Goal: Information Seeking & Learning: Learn about a topic

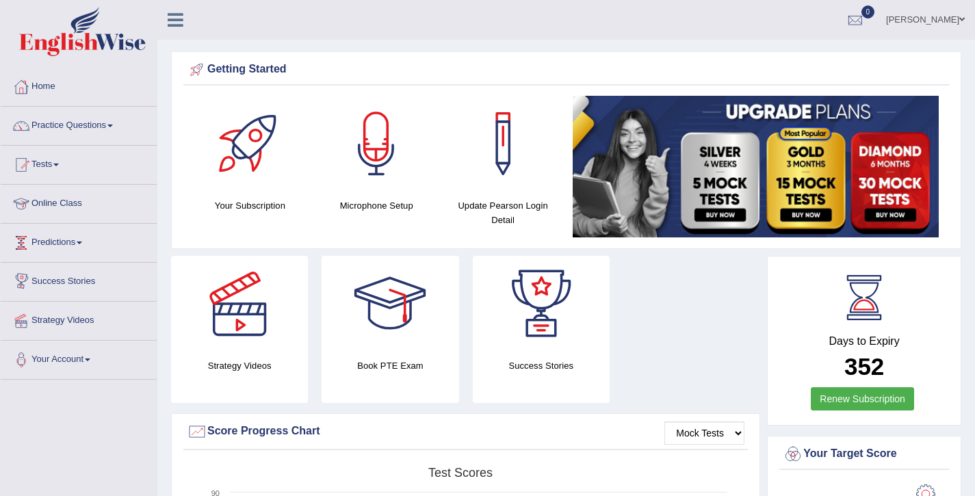
click at [68, 205] on link "Online Class" at bounding box center [79, 202] width 156 height 34
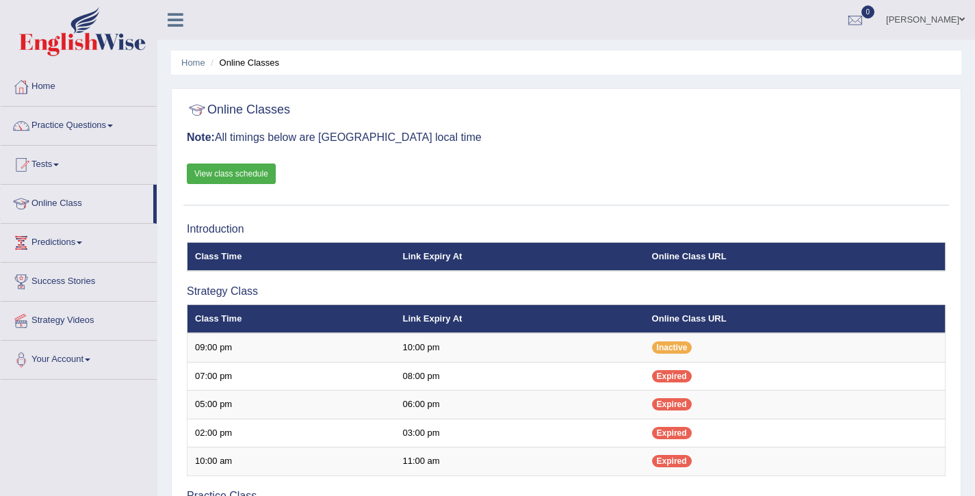
click at [263, 176] on link "View class schedule" at bounding box center [231, 174] width 89 height 21
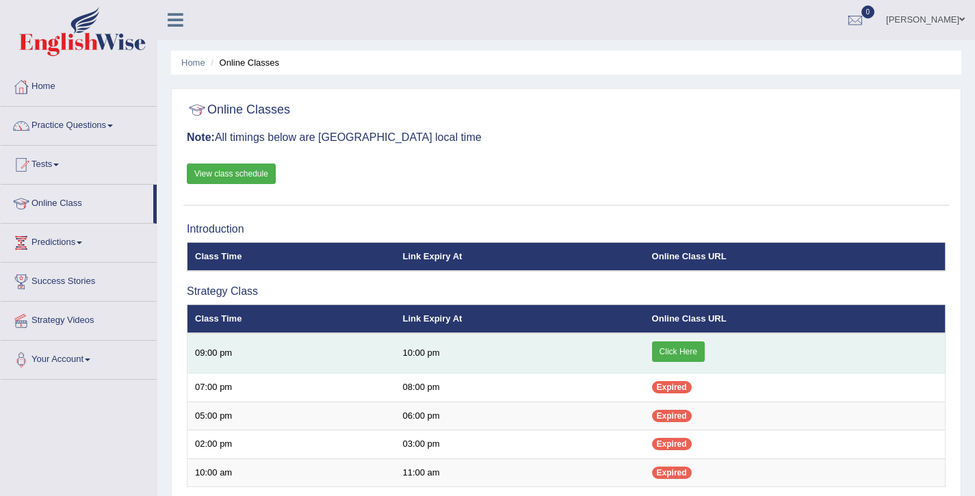
click at [687, 355] on link "Click Here" at bounding box center [678, 351] width 53 height 21
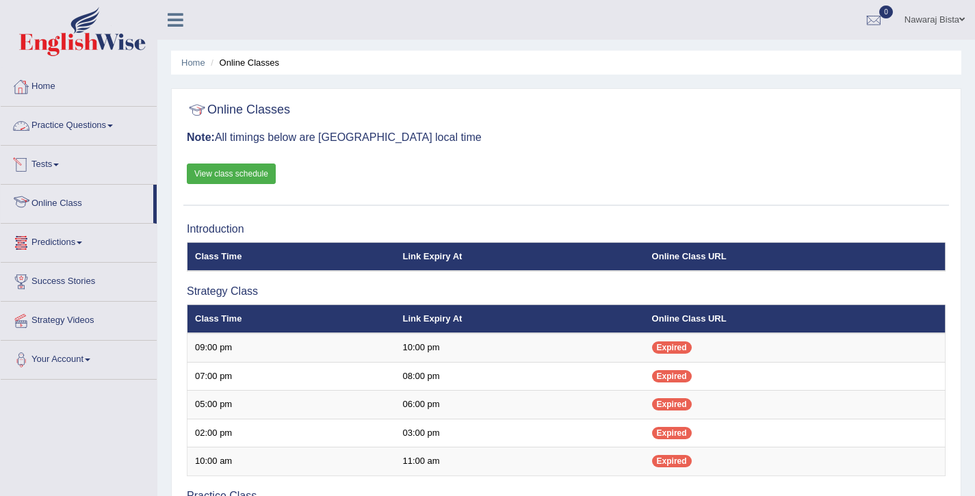
click at [92, 124] on link "Practice Questions" at bounding box center [79, 124] width 156 height 34
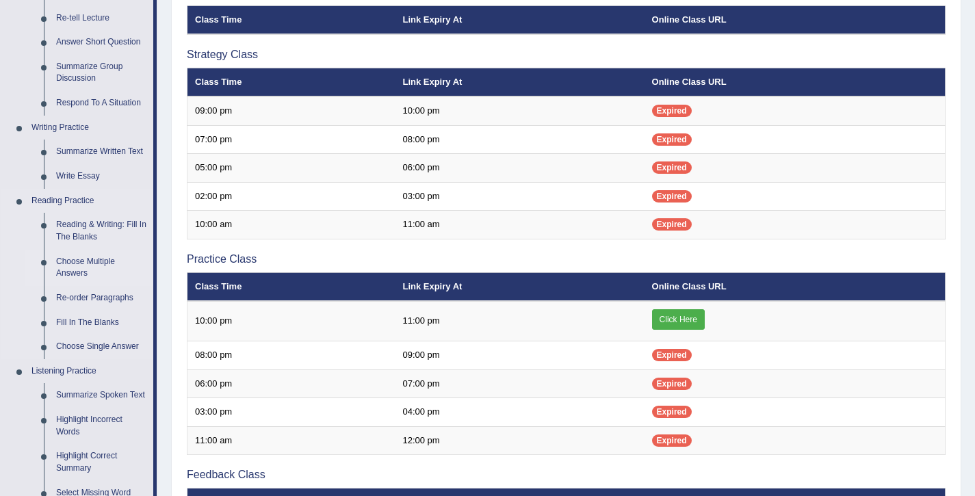
scroll to position [236, 0]
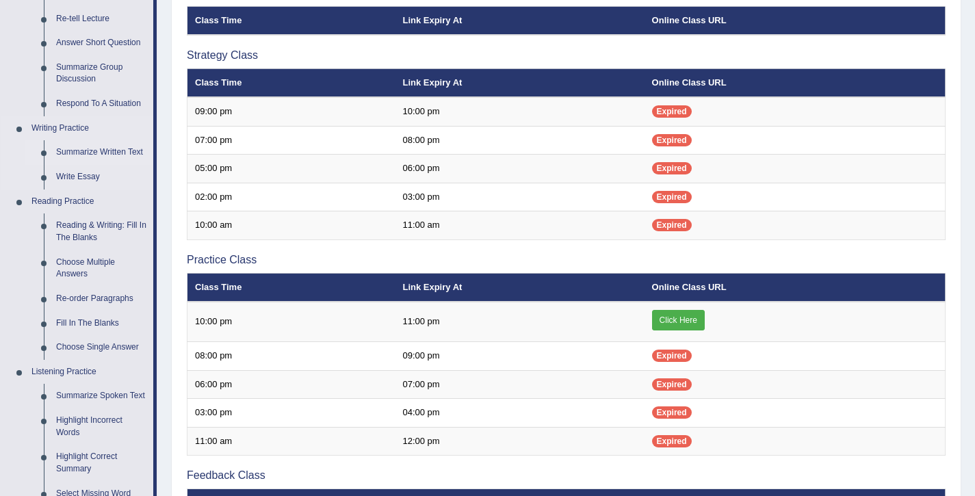
click at [107, 152] on link "Summarize Written Text" at bounding box center [101, 152] width 103 height 25
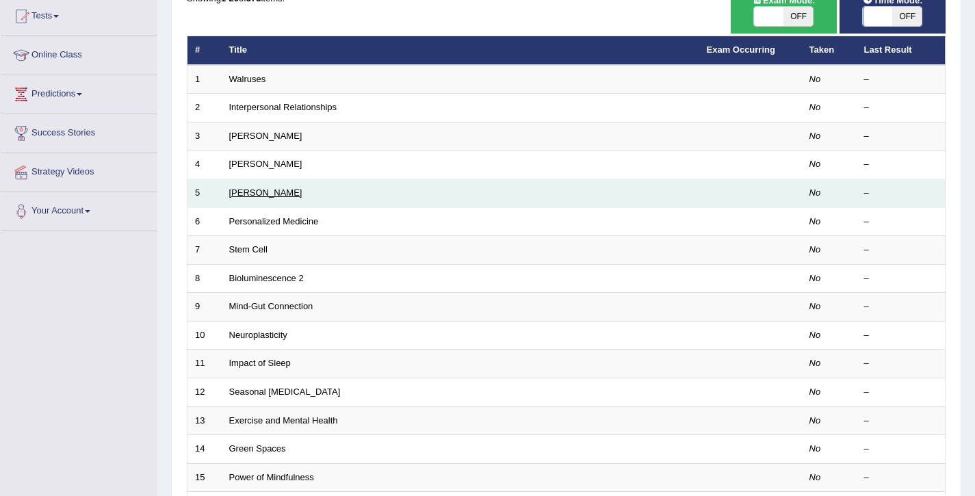
scroll to position [410, 0]
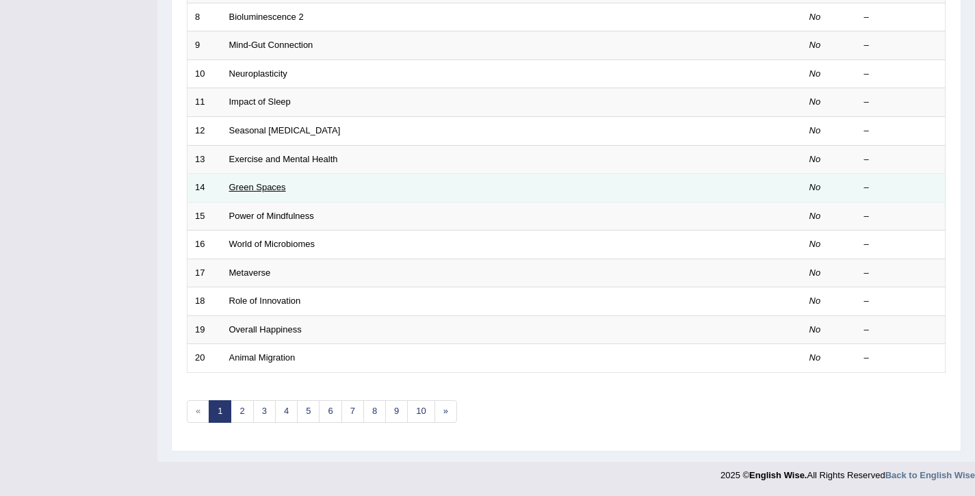
click at [258, 183] on link "Green Spaces" at bounding box center [257, 187] width 57 height 10
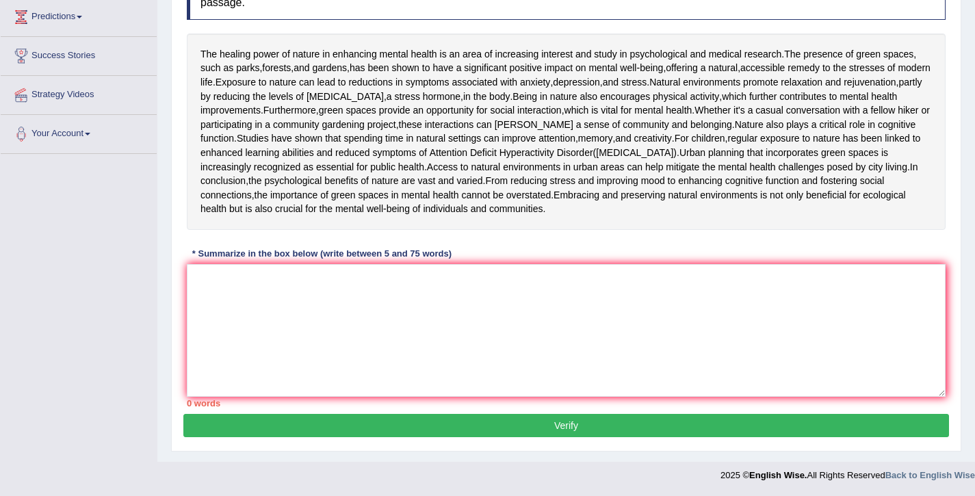
scroll to position [253, 0]
click at [345, 397] on textarea at bounding box center [566, 330] width 759 height 133
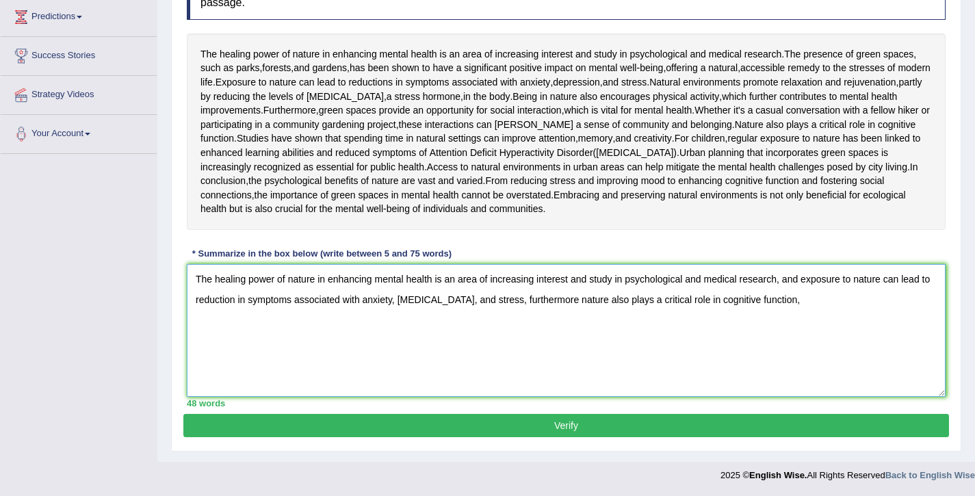
scroll to position [339, 0]
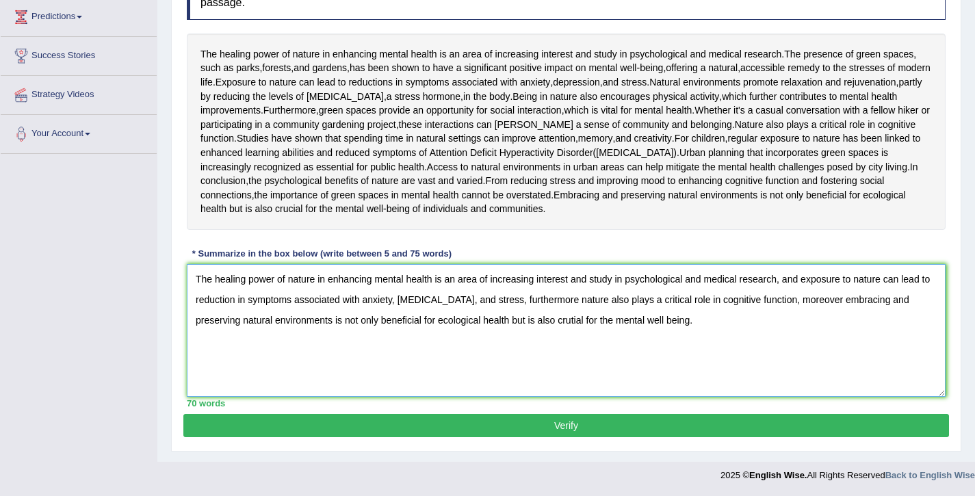
drag, startPoint x: 674, startPoint y: 330, endPoint x: 196, endPoint y: 275, distance: 481.3
click at [196, 275] on textarea "The healing power of nature in enhancing mental health is an area of increasing…" at bounding box center [566, 330] width 759 height 133
type textarea "The healing power of nature in enhancing mental health is an area of increasing…"
click at [668, 338] on textarea "The healing power of nature in enhancing mental health is an area of increasing…" at bounding box center [566, 330] width 759 height 133
click at [577, 426] on button "Verify" at bounding box center [566, 425] width 766 height 23
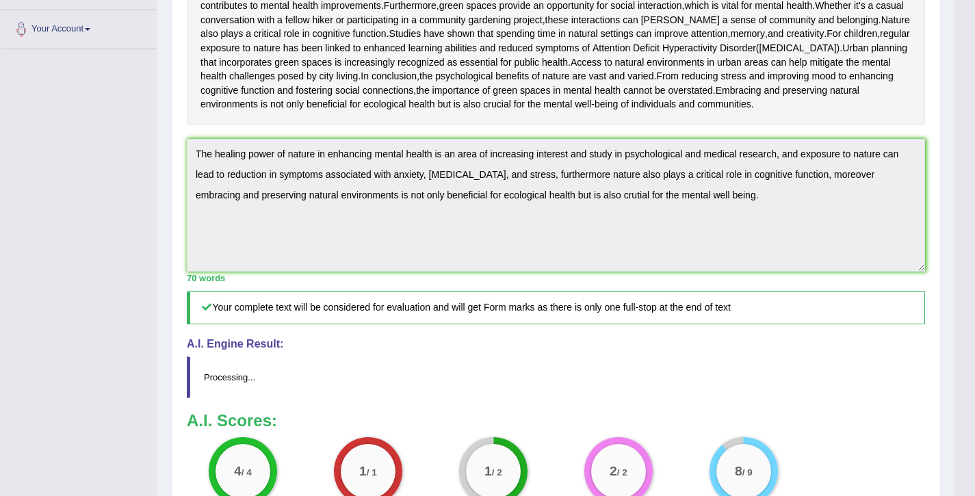
scroll to position [341, 0]
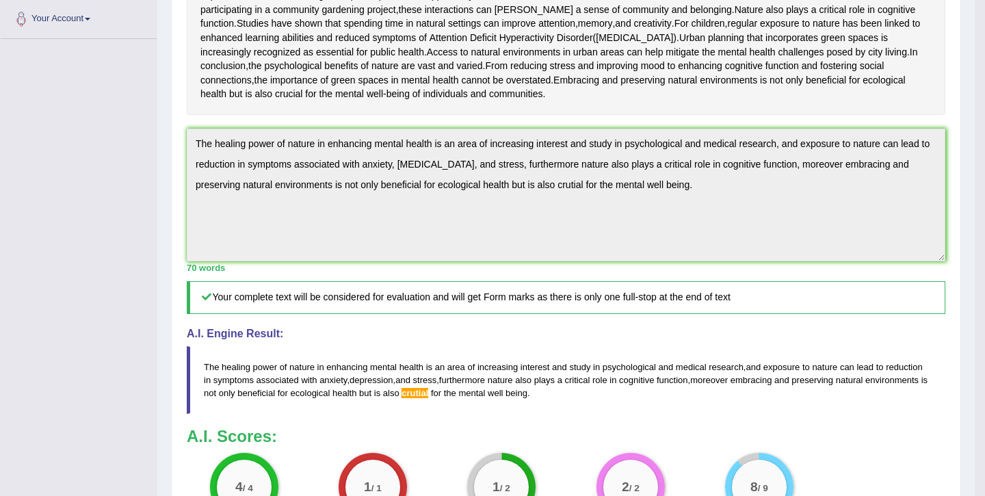
drag, startPoint x: 980, startPoint y: 269, endPoint x: 983, endPoint y: 363, distance: 94.5
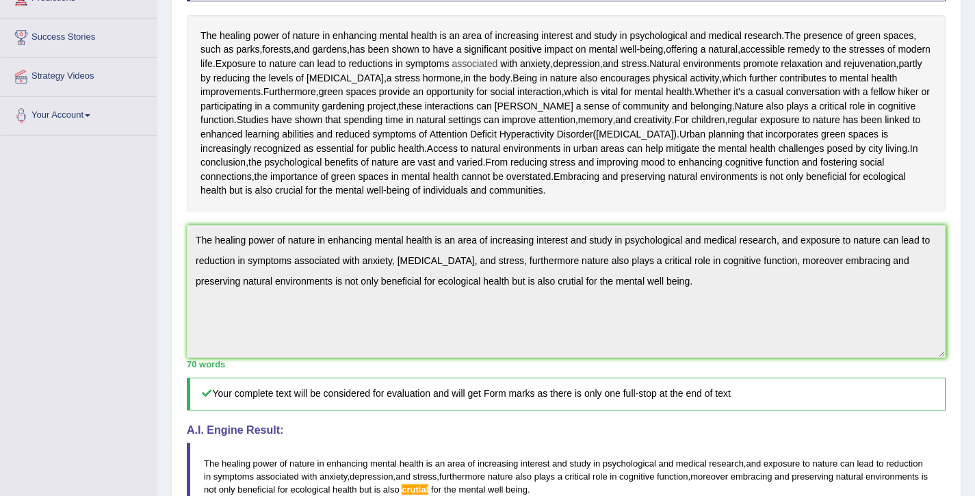
scroll to position [0, 0]
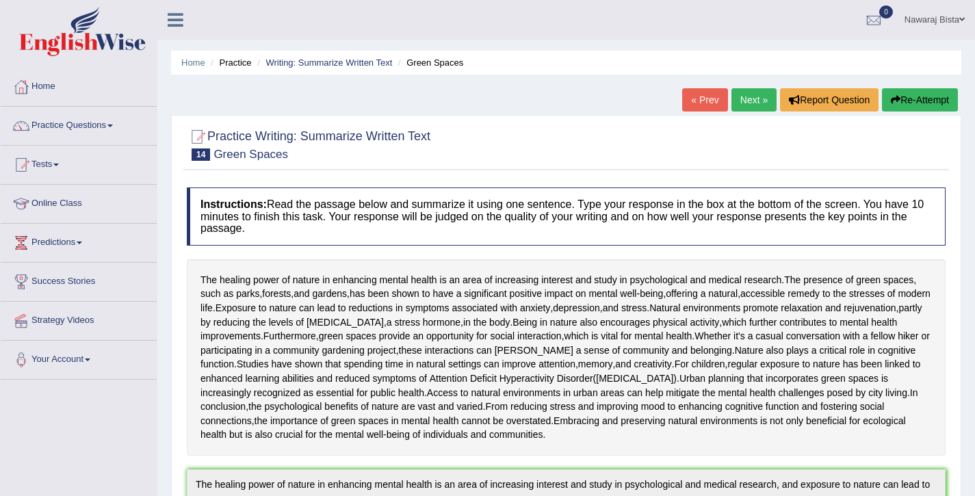
click at [746, 102] on link "Next »" at bounding box center [753, 99] width 45 height 23
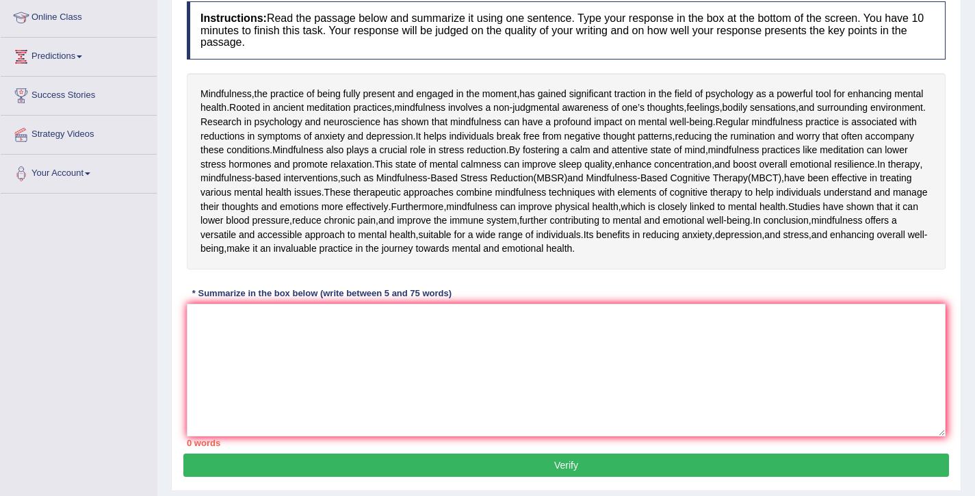
scroll to position [187, 0]
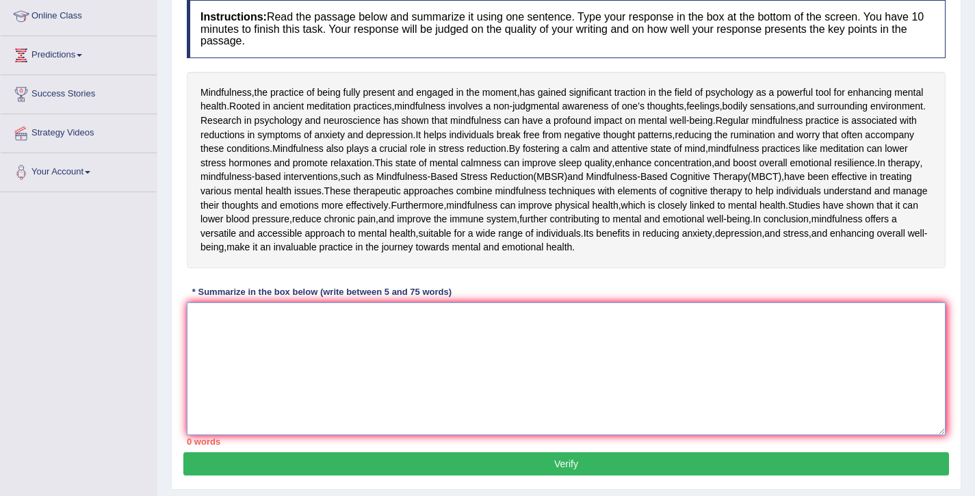
click at [265, 435] on textarea at bounding box center [566, 368] width 759 height 133
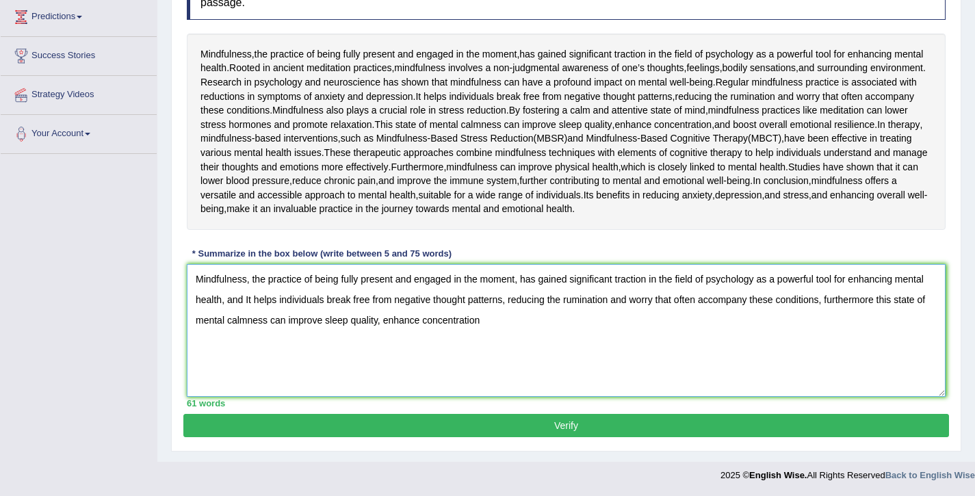
scroll to position [339, 0]
drag, startPoint x: 844, startPoint y: 322, endPoint x: 192, endPoint y: 269, distance: 654.1
click at [192, 269] on textarea "Mindfulness, the practice of being fully present and engaged in the moment, has…" at bounding box center [566, 330] width 759 height 133
type textarea "Mindfulness, the practice of being fully present and engaged in the moment, has…"
click at [499, 425] on button "Verify" at bounding box center [566, 425] width 766 height 23
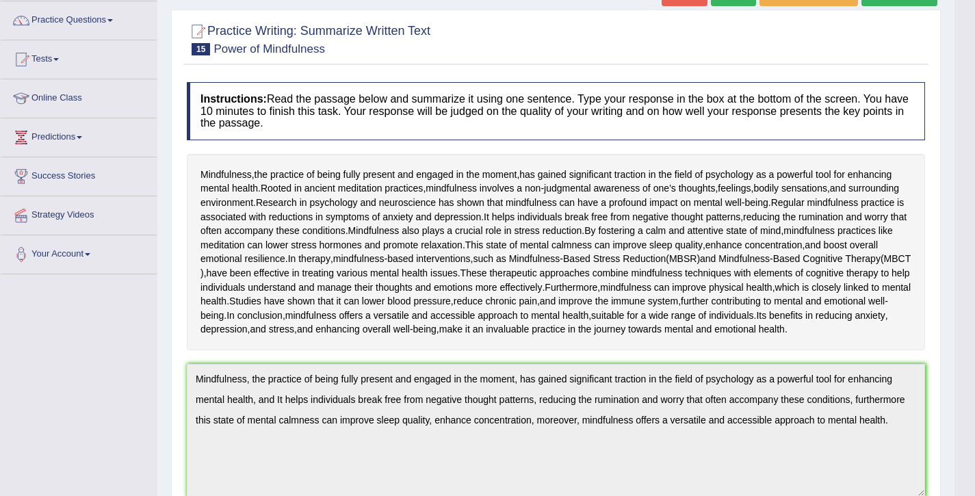
scroll to position [0, 0]
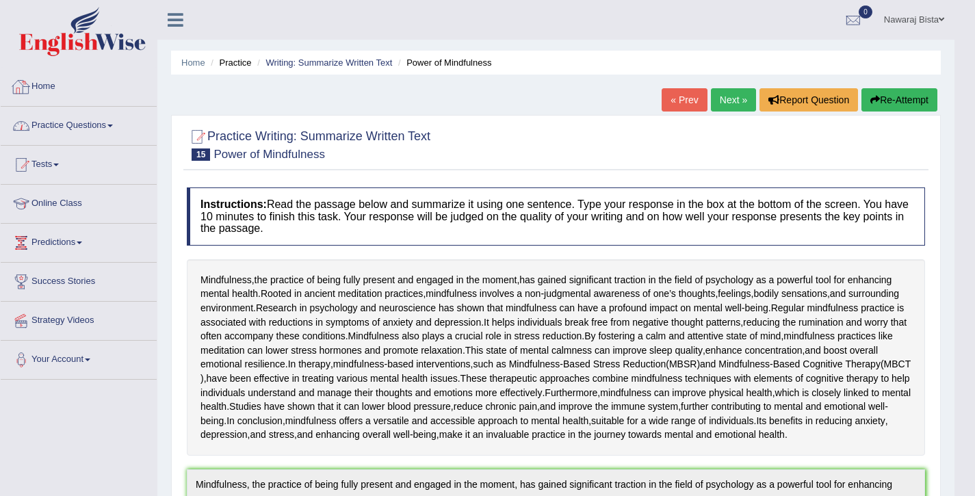
click at [93, 122] on link "Practice Questions" at bounding box center [79, 124] width 156 height 34
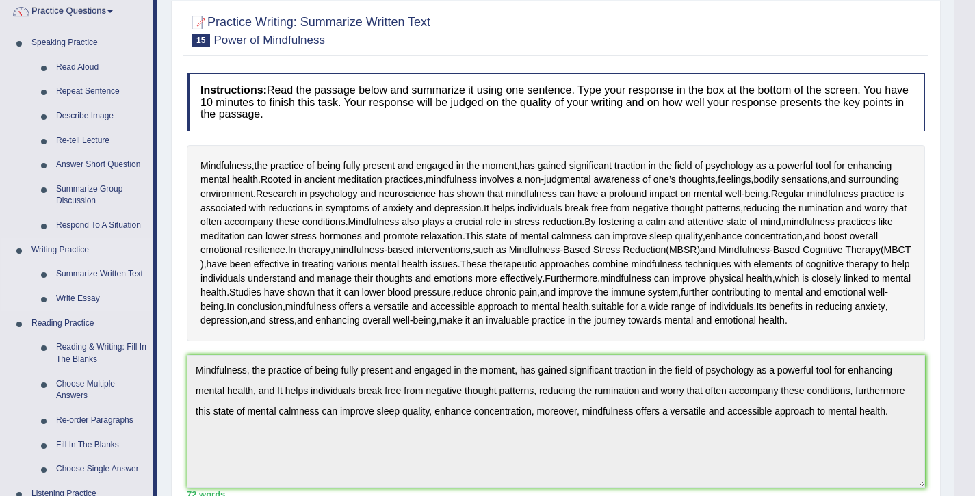
scroll to position [116, 0]
click at [89, 302] on link "Write Essay" at bounding box center [101, 297] width 103 height 25
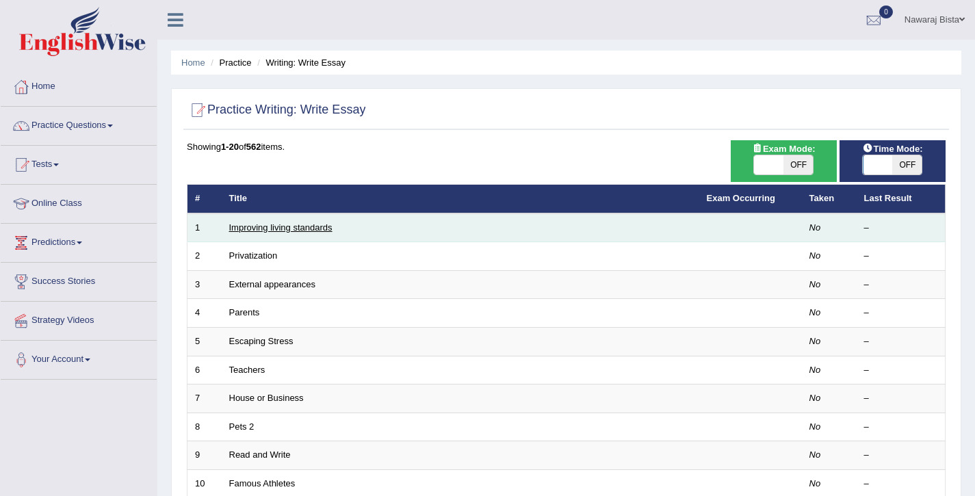
click at [274, 228] on link "Improving living standards" at bounding box center [280, 227] width 103 height 10
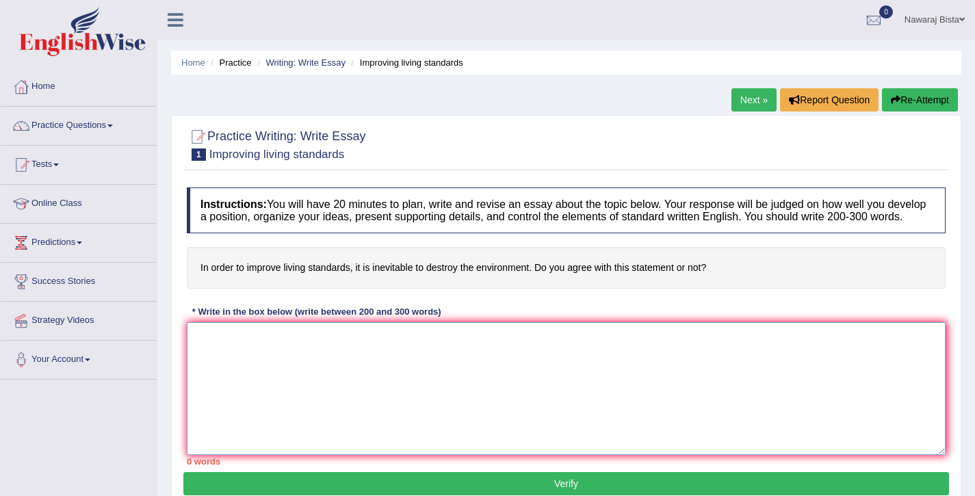
click at [285, 356] on textarea at bounding box center [566, 388] width 759 height 133
